Goal: Check status: Check status

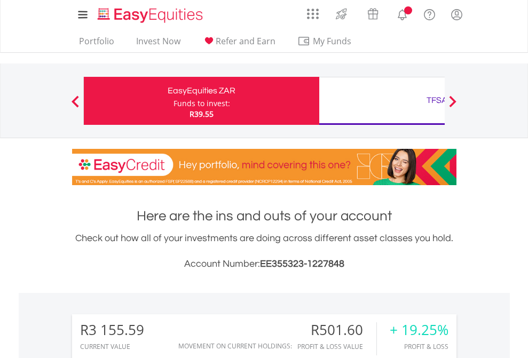
scroll to position [102, 168]
click at [173, 101] on div "Funds to invest:" at bounding box center [201, 103] width 57 height 11
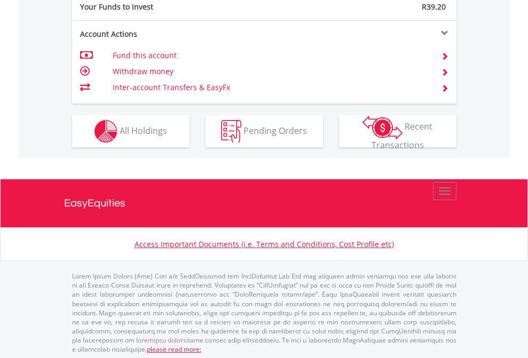
scroll to position [1066, 0]
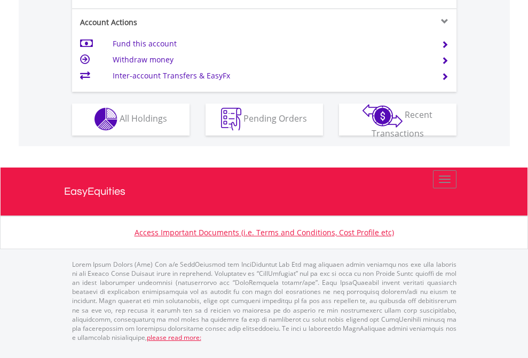
scroll to position [998, 0]
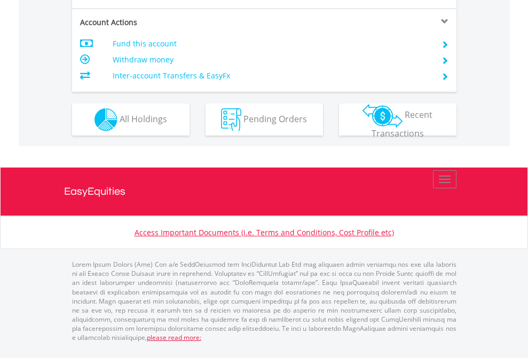
scroll to position [1023, 0]
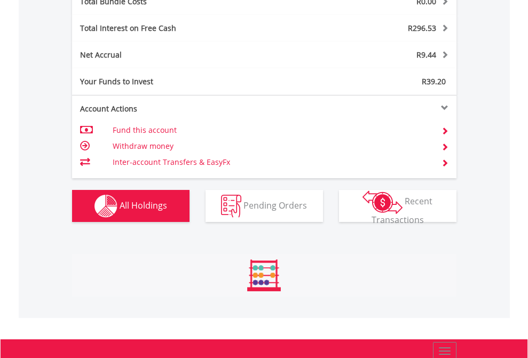
scroll to position [102, 168]
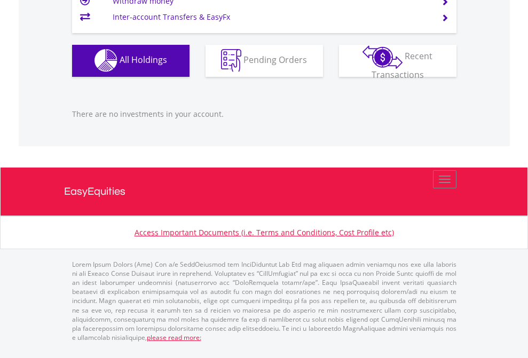
scroll to position [1057, 0]
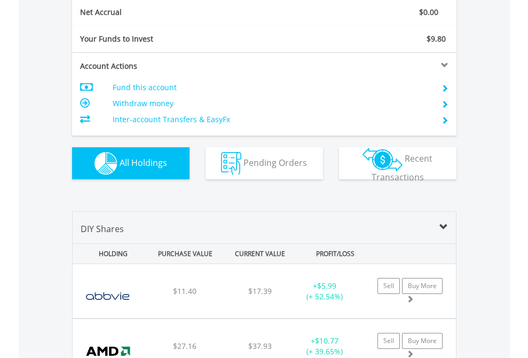
scroll to position [1208, 0]
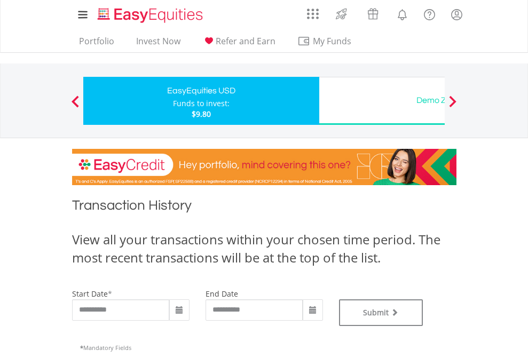
type input "**********"
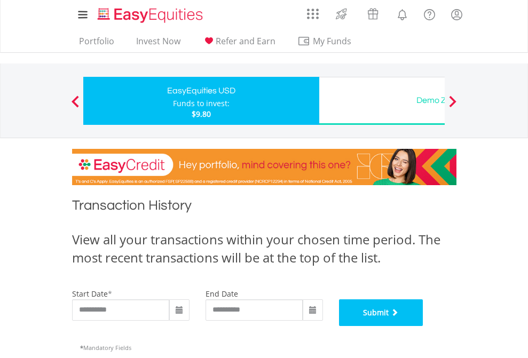
click at [423, 326] on button "Submit" at bounding box center [381, 312] width 84 height 27
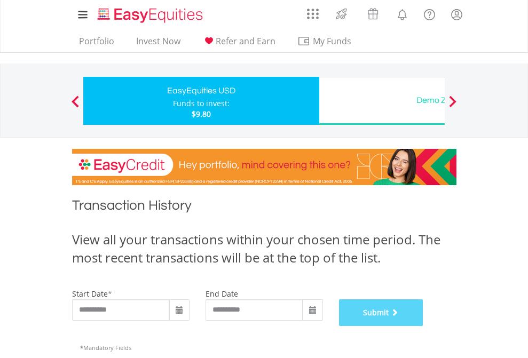
scroll to position [433, 0]
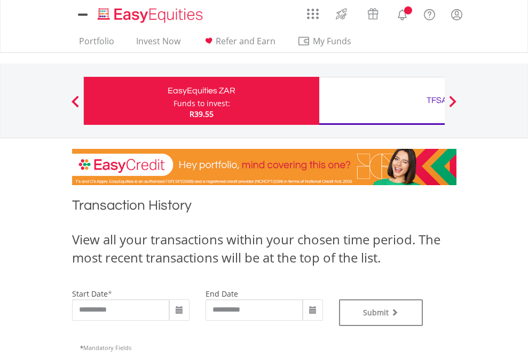
click at [382, 101] on div "TFSA" at bounding box center [437, 100] width 223 height 15
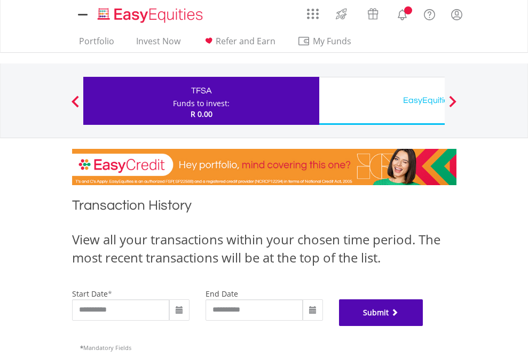
click at [423, 326] on button "Submit" at bounding box center [381, 312] width 84 height 27
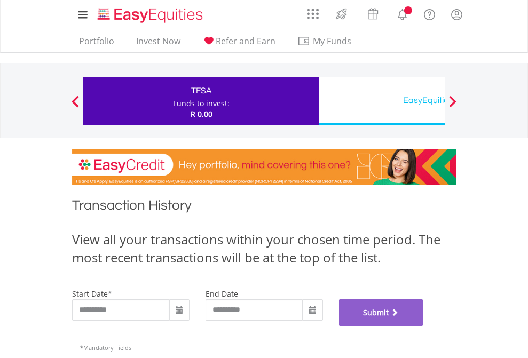
scroll to position [433, 0]
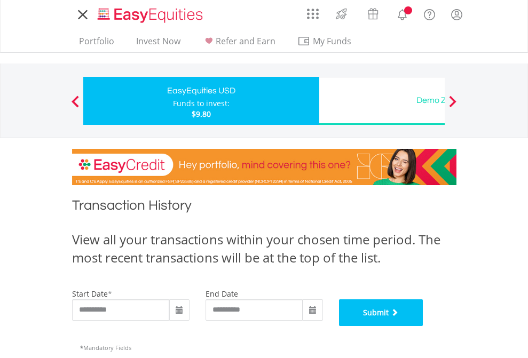
click at [423, 326] on button "Submit" at bounding box center [381, 312] width 84 height 27
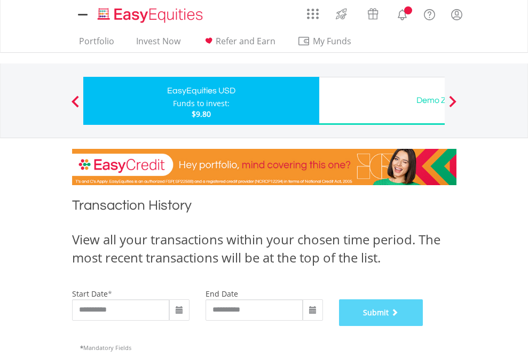
scroll to position [433, 0]
